Goal: Task Accomplishment & Management: Manage account settings

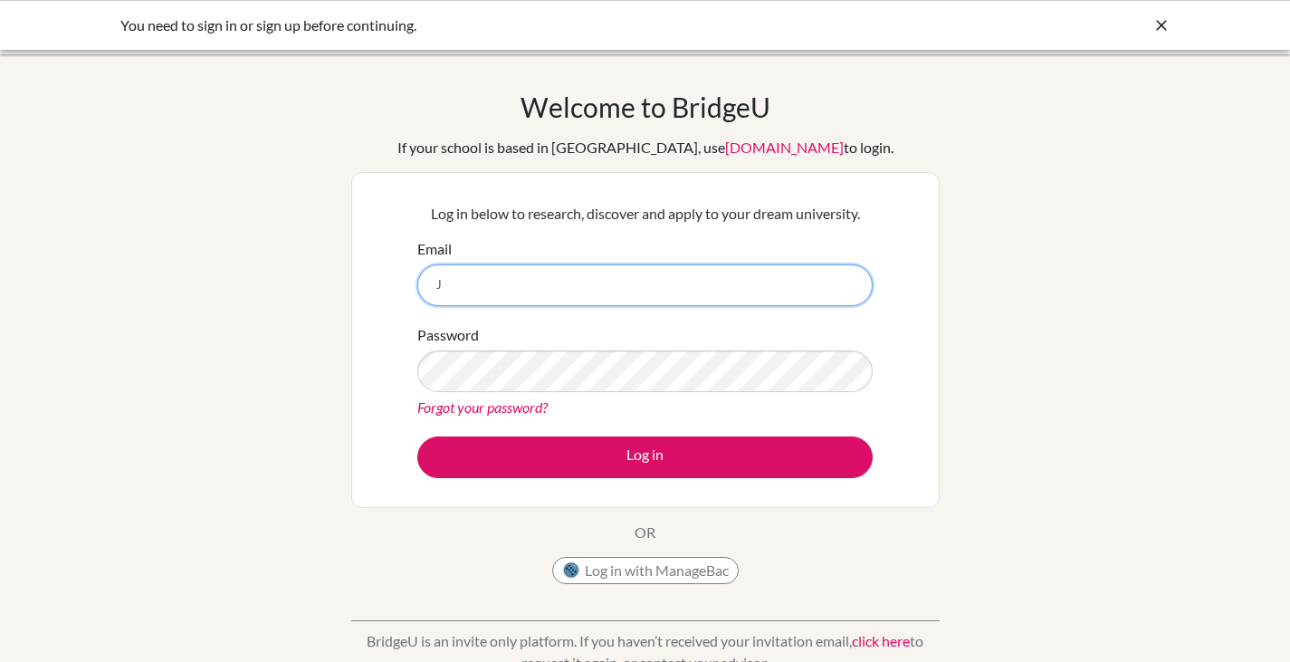
click at [539, 291] on input "J" at bounding box center [644, 285] width 455 height 42
type input "jerrythamrin@sekolahciputra.sch.id"
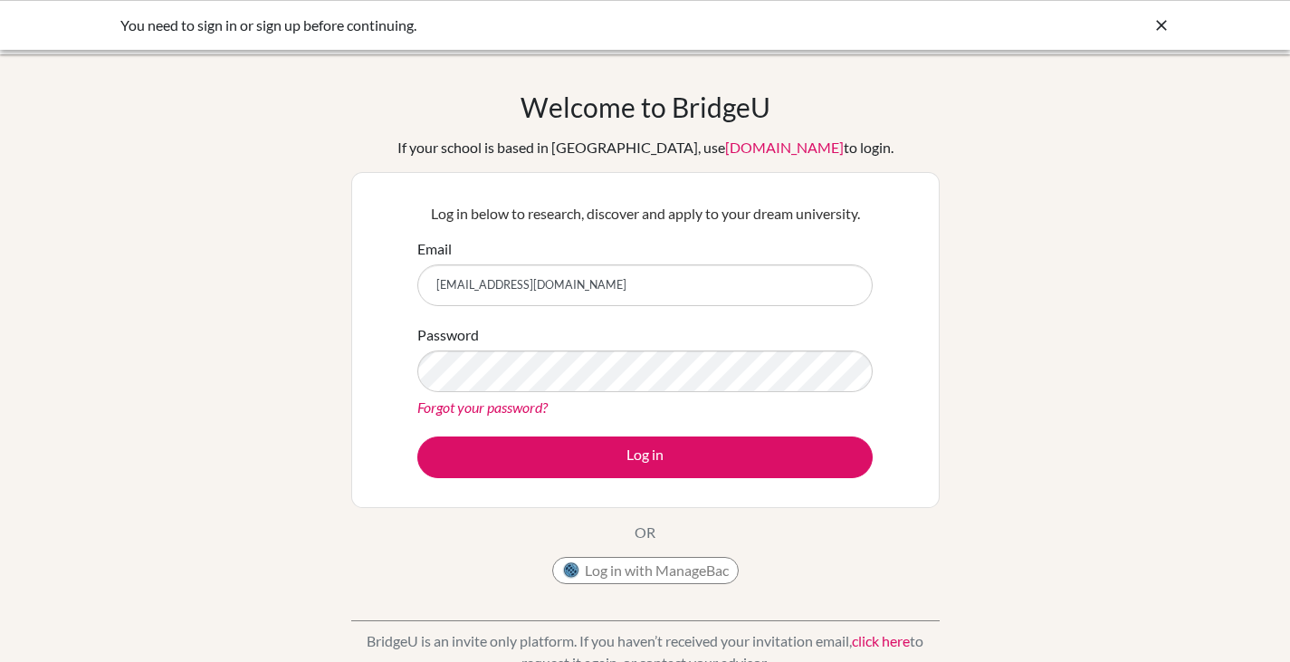
click at [511, 397] on div "Forgot your password?" at bounding box center [644, 408] width 455 height 22
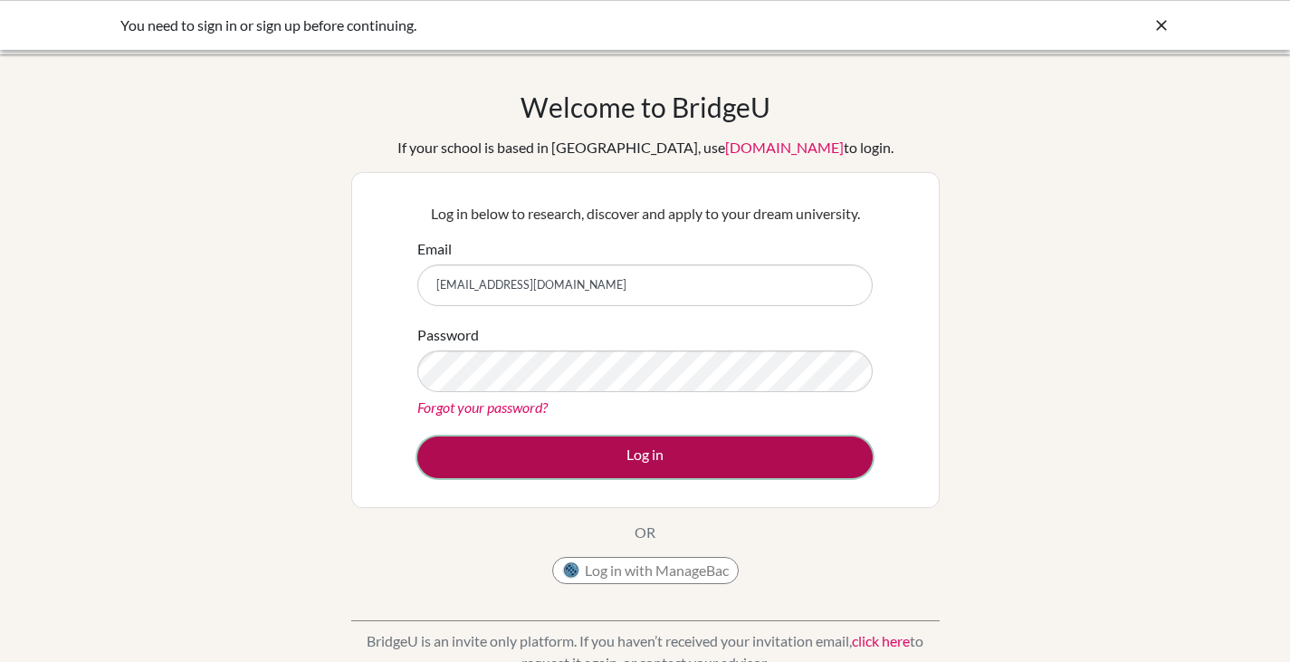
click at [491, 464] on button "Log in" at bounding box center [644, 457] width 455 height 42
